Goal: Check status: Check status

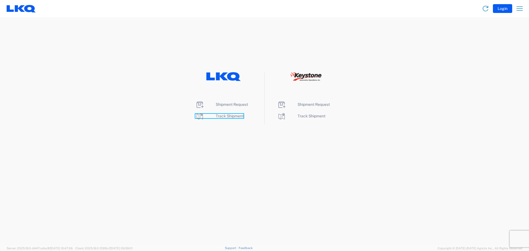
click at [231, 116] on span "Track Shipment" at bounding box center [230, 116] width 28 height 4
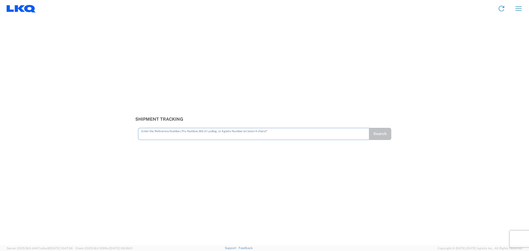
click at [183, 135] on input "text" at bounding box center [253, 134] width 224 height 10
type input "H"
click at [155, 132] on input "text" at bounding box center [253, 131] width 224 height 10
paste input "56508422"
type input "56508422"
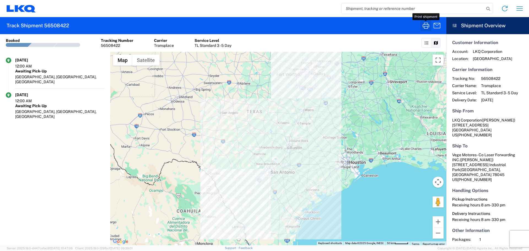
click at [424, 24] on icon "button" at bounding box center [425, 25] width 9 height 9
